Goal: Information Seeking & Learning: Learn about a topic

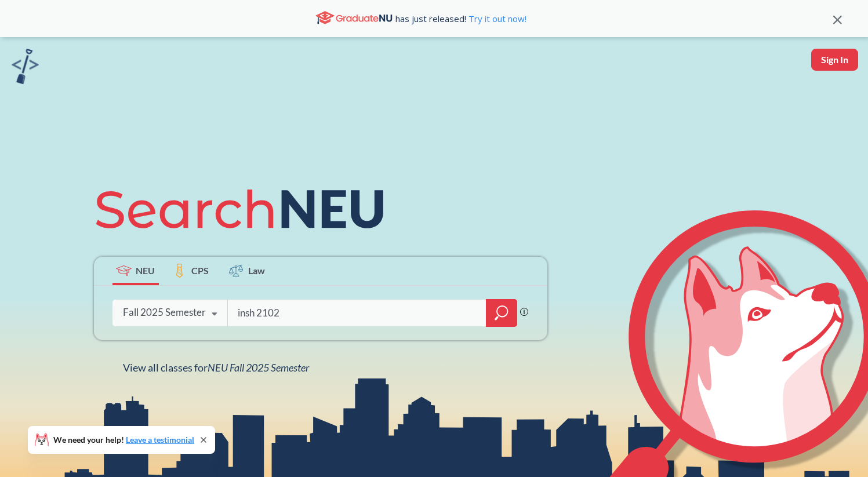
type input "insh 2102"
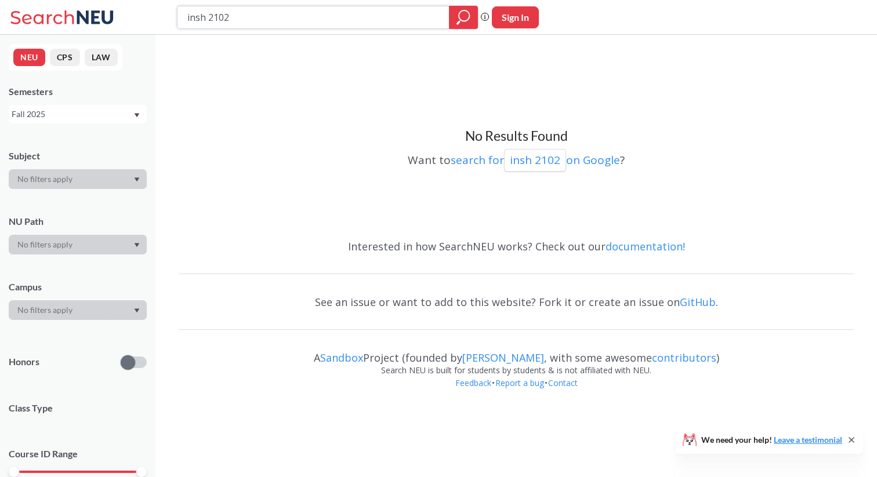
drag, startPoint x: 206, startPoint y: 13, endPoint x: 160, endPoint y: 13, distance: 47.0
click at [160, 13] on div "insh 2102 Phrase search guarantees the exact search appears in the results. Ex.…" at bounding box center [438, 17] width 877 height 35
type input "INSH 2102"
click at [107, 108] on div "Fall 2025" at bounding box center [72, 114] width 121 height 13
click at [107, 162] on div "Summer 2 2025" at bounding box center [78, 171] width 138 height 32
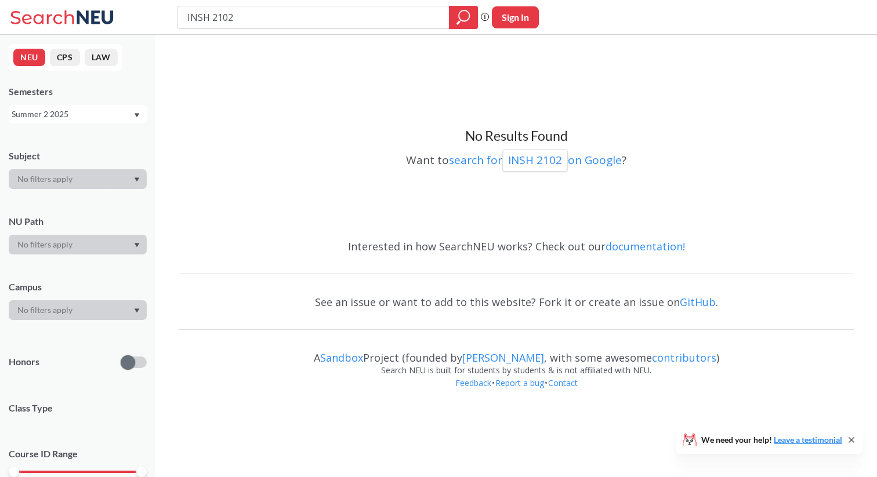
click at [107, 124] on div "NEU CPS LAW Semesters Summer 2 2025 Subject NU Path Campus Honors Class Type Co…" at bounding box center [77, 256] width 155 height 443
click at [101, 118] on div "Summer 2 2025" at bounding box center [72, 114] width 121 height 13
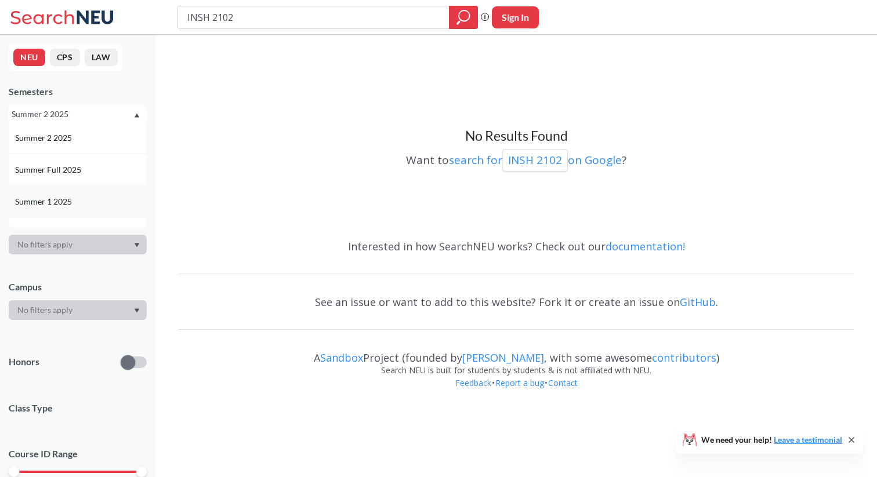
click at [99, 194] on div "Summer 1 2025" at bounding box center [78, 202] width 138 height 32
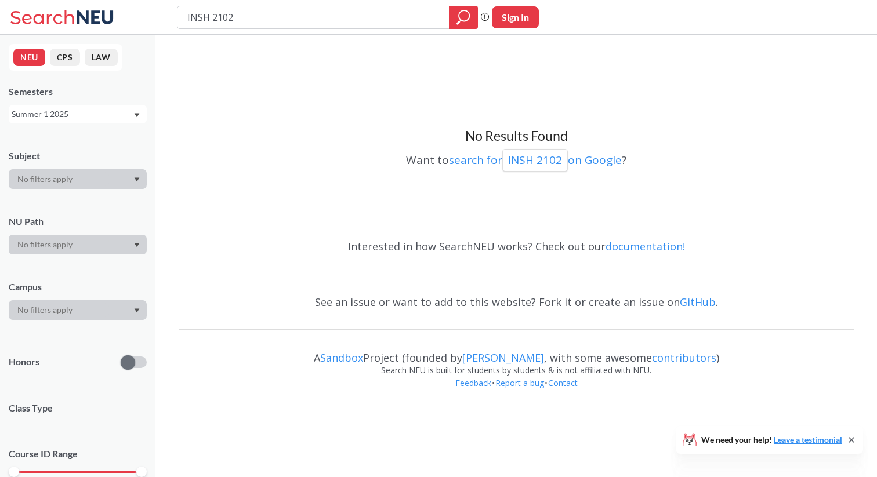
click at [99, 124] on div "NEU CPS LAW Semesters Summer 1 2025 Subject NU Path Campus Honors Class Type Co…" at bounding box center [77, 256] width 155 height 443
click at [97, 88] on div "Semesters" at bounding box center [78, 91] width 138 height 13
click at [97, 101] on div "Semesters Summer 1 2025" at bounding box center [78, 104] width 138 height 38
click at [97, 117] on div "Summer 1 2025" at bounding box center [72, 114] width 121 height 13
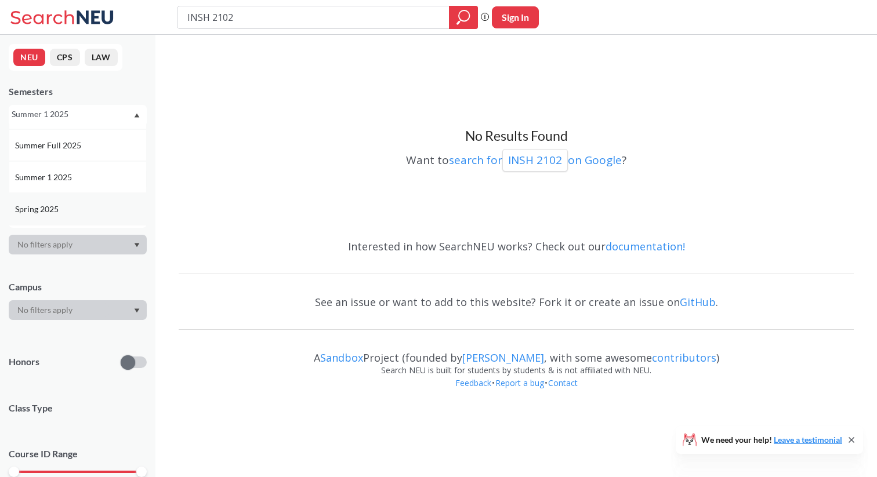
click at [97, 203] on div "Spring 2025" at bounding box center [80, 209] width 131 height 13
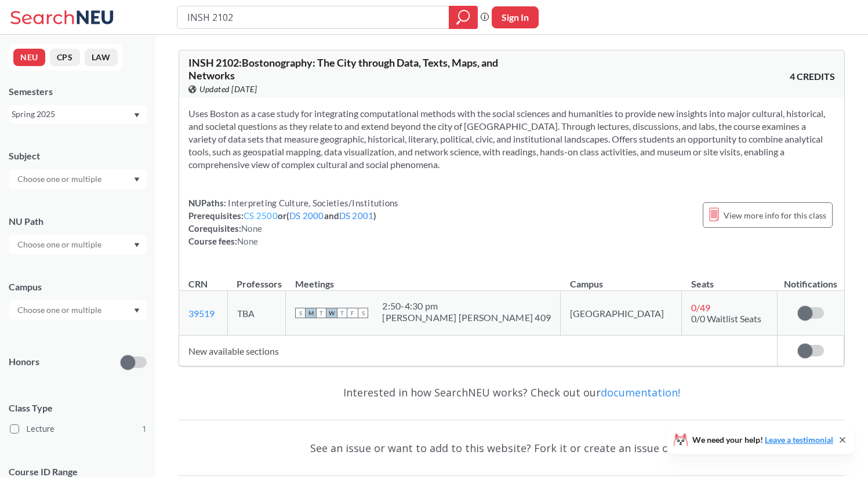
click at [258, 212] on link "CS 2500" at bounding box center [261, 216] width 34 height 10
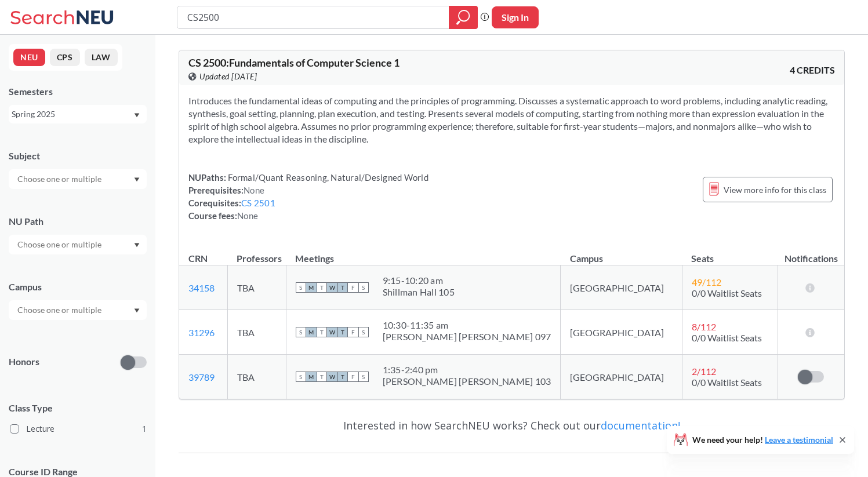
type input "INSH 2102"
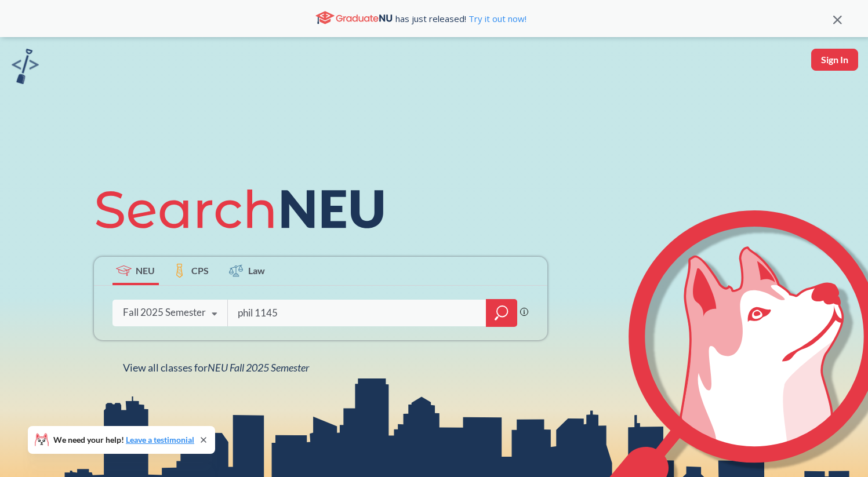
type input "phil 1145"
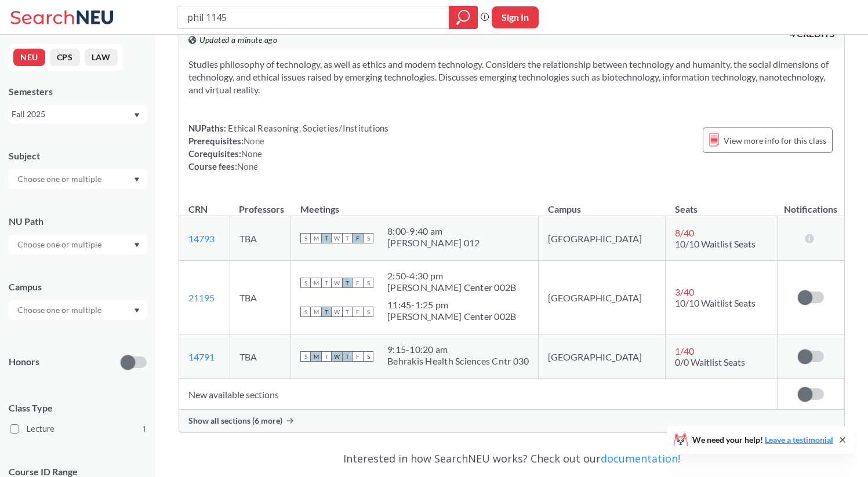
scroll to position [44, 0]
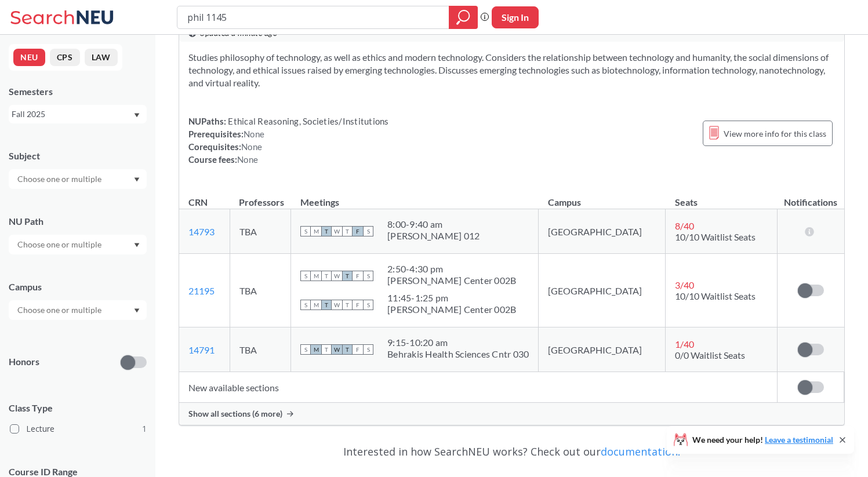
click at [276, 415] on span "Show all sections (6 more)" at bounding box center [236, 414] width 94 height 10
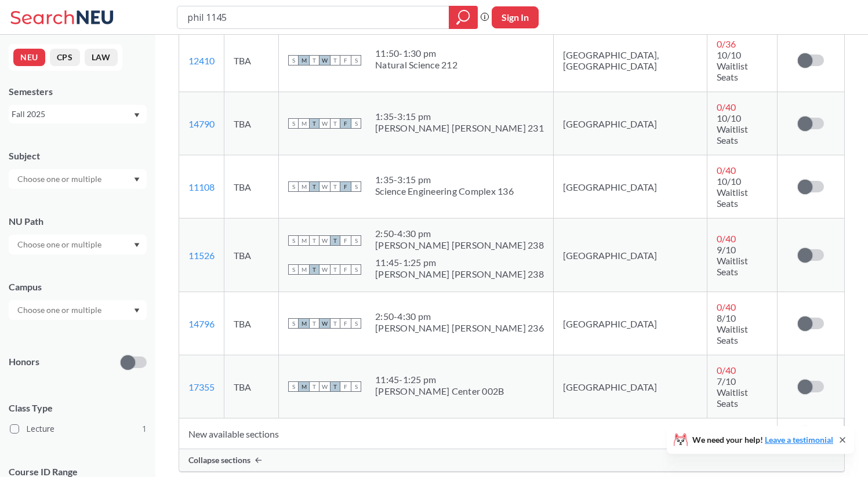
scroll to position [476, 0]
